Goal: Information Seeking & Learning: Learn about a topic

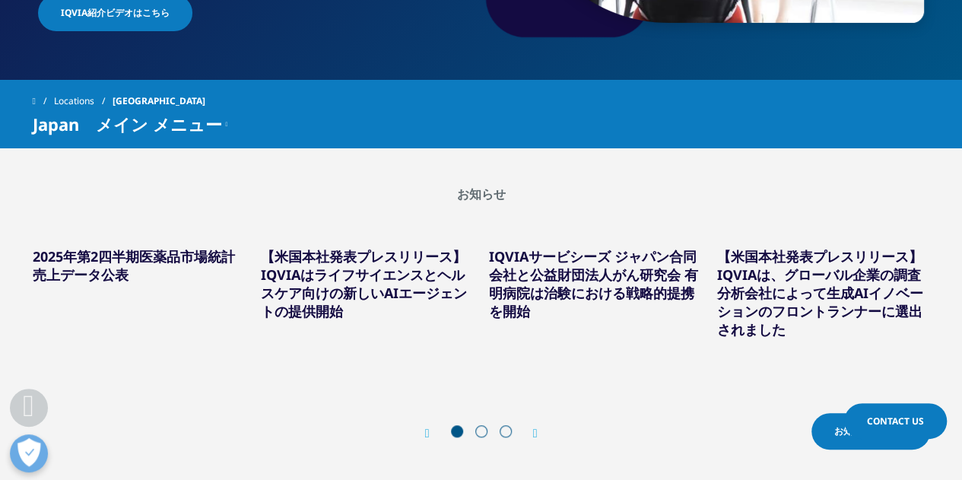
scroll to position [456, 0]
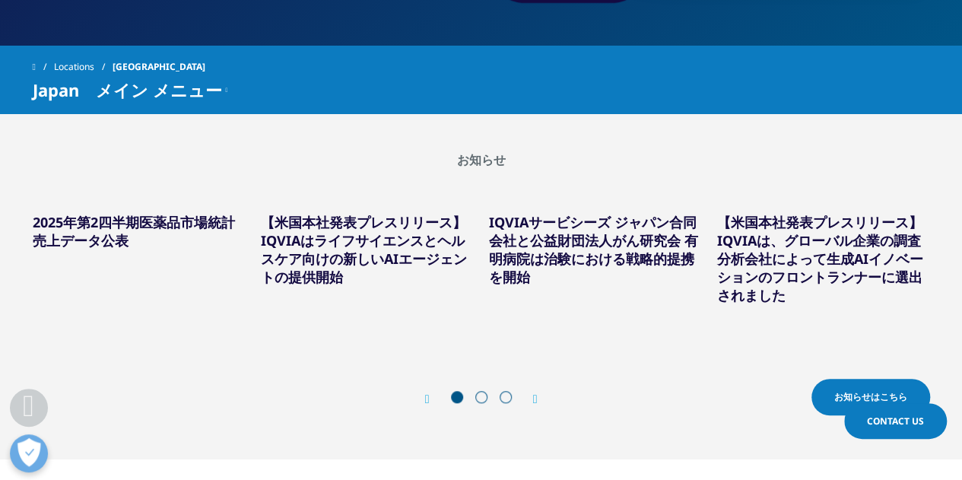
click at [638, 252] on link "IQVIAサービシーズ ジャパン合同会社と公益財団法人がん研究会 有明病院は治験における戦略的提携を開始" at bounding box center [593, 249] width 209 height 73
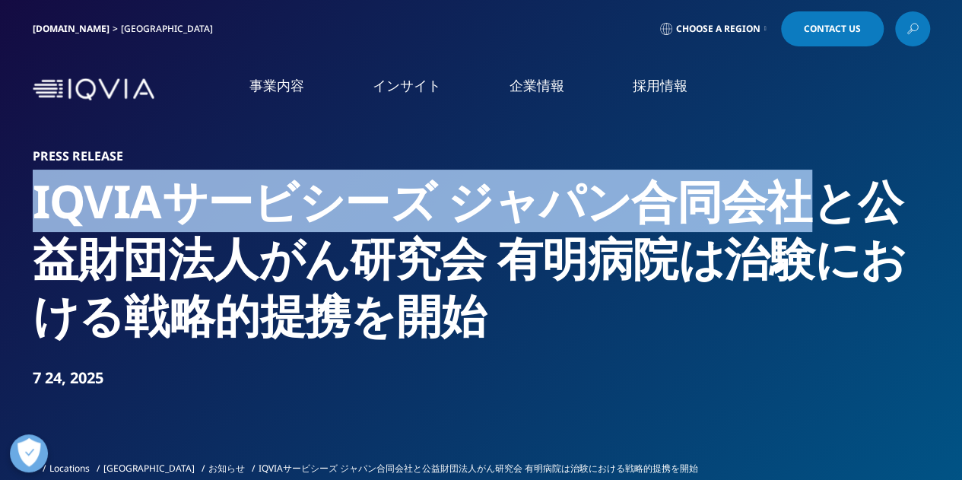
drag, startPoint x: 796, startPoint y: 197, endPoint x: 25, endPoint y: 206, distance: 770.7
click at [25, 206] on section "Press Release IQVIAサービシーズ ジャパン合同会社と公益財団法人がん研究会 有明病院は治験における戦略的提携を開始 7 24, 2025 L…" at bounding box center [481, 260] width 962 height 520
copy h2 "IQVIAサービシーズ ジャパン合同会社"
